Goal: Check status: Check status

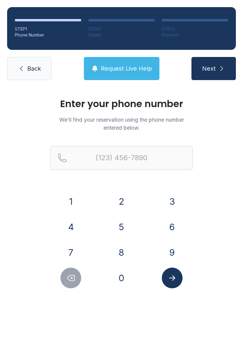
click at [126, 202] on button "2" at bounding box center [121, 201] width 21 height 21
click at [70, 204] on button "1" at bounding box center [71, 201] width 21 height 21
click at [178, 253] on button "9" at bounding box center [172, 252] width 21 height 21
click at [126, 203] on button "2" at bounding box center [121, 201] width 21 height 21
click at [75, 203] on button "1" at bounding box center [71, 201] width 21 height 21
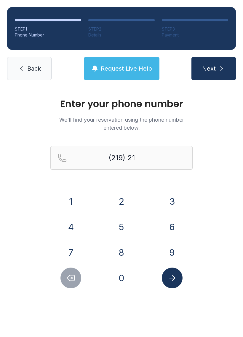
click at [125, 252] on button "8" at bounding box center [121, 252] width 21 height 21
click at [121, 226] on button "5" at bounding box center [121, 227] width 21 height 21
click at [171, 199] on button "3" at bounding box center [172, 201] width 21 height 21
click at [76, 199] on button "1" at bounding box center [71, 201] width 21 height 21
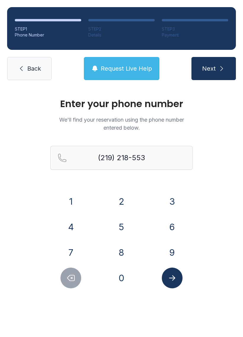
type input "[PHONE_NUMBER]"
click at [219, 72] on icon "submit" at bounding box center [221, 68] width 7 height 7
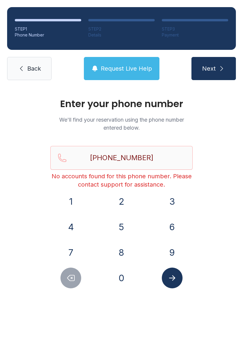
click at [34, 72] on span "Back" at bounding box center [34, 68] width 14 height 8
